Goal: Find specific page/section: Find specific page/section

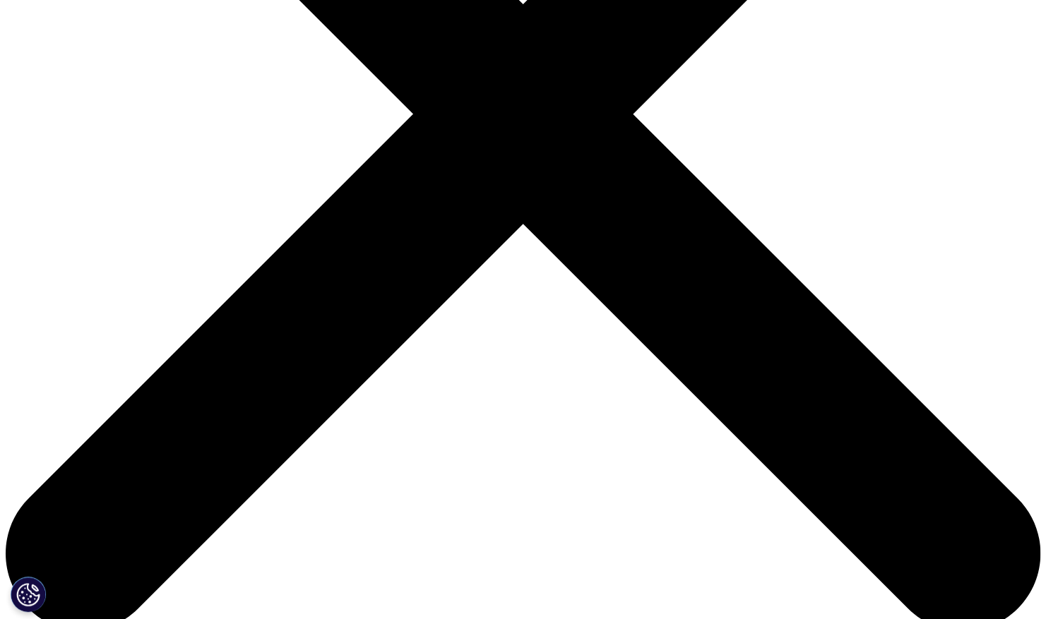
scroll to position [282, 0]
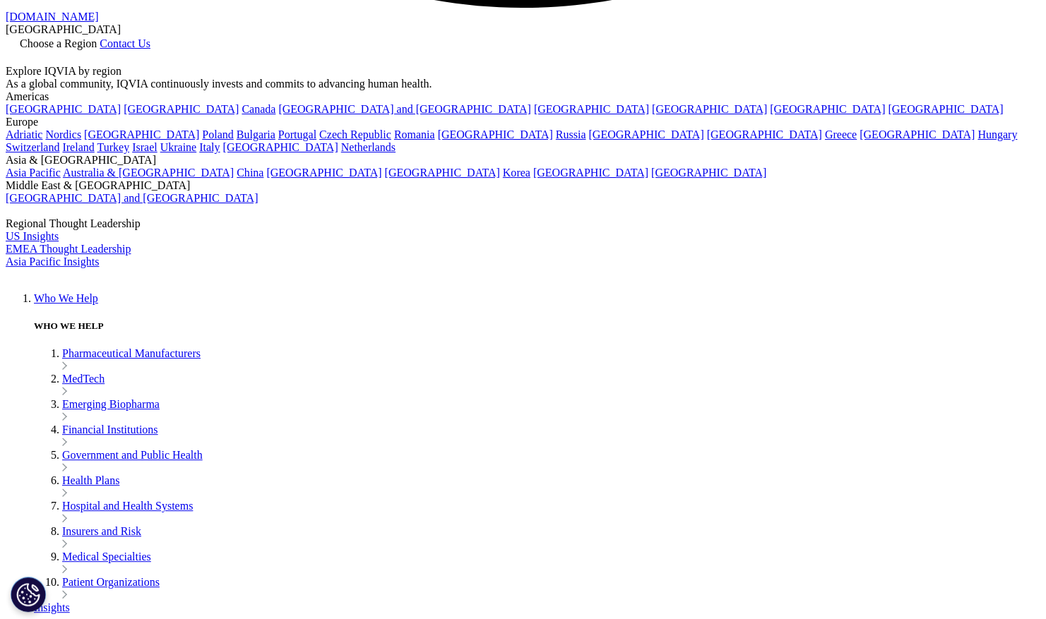
scroll to position [3129, 0]
